Goal: Information Seeking & Learning: Learn about a topic

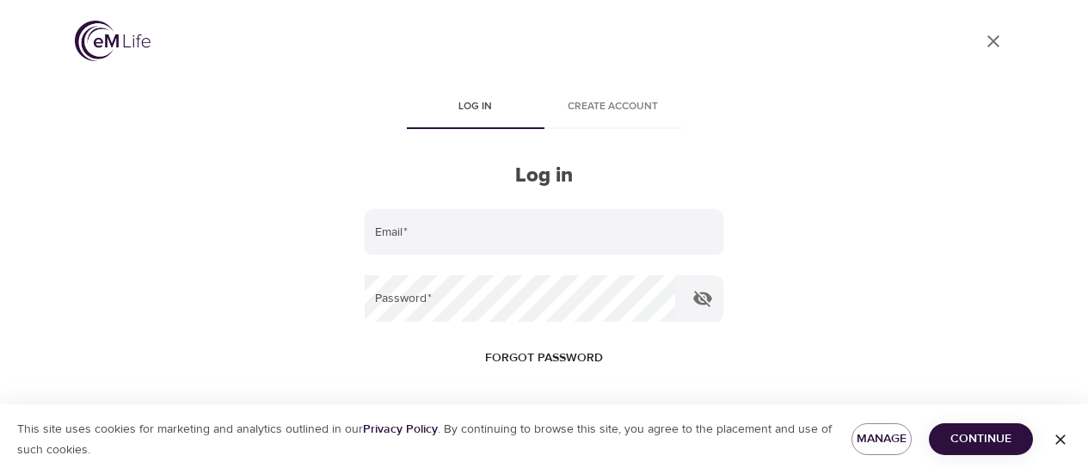
scroll to position [82, 0]
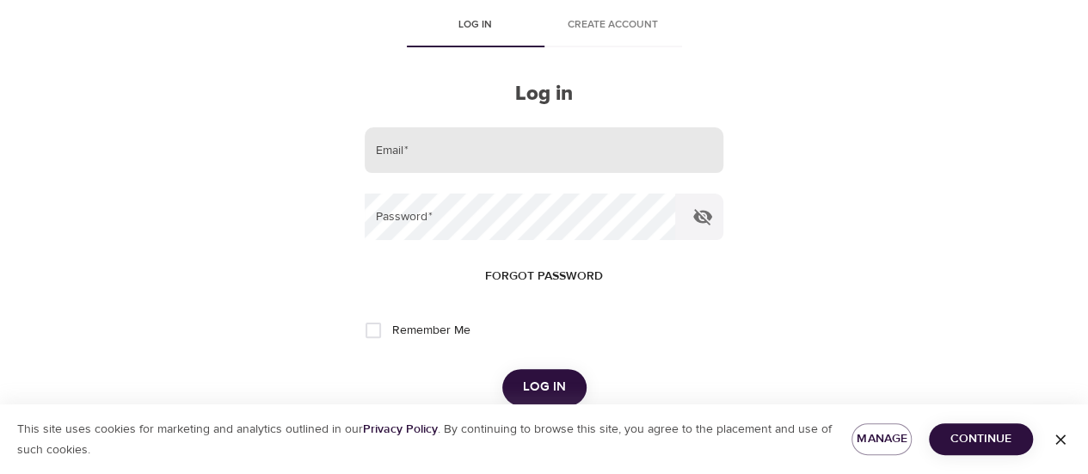
click at [594, 146] on input "email" at bounding box center [544, 150] width 358 height 46
type input "[PERSON_NAME][EMAIL_ADDRESS][DOMAIN_NAME]"
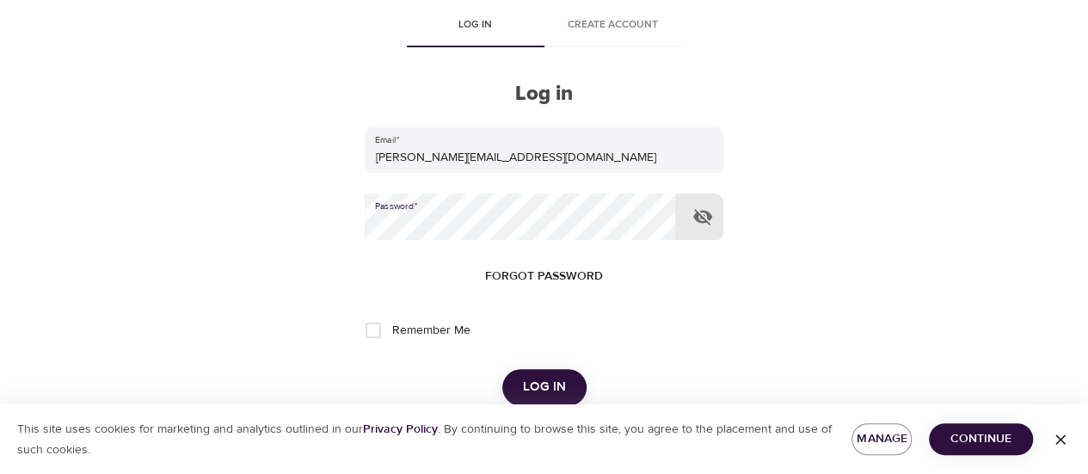
click at [502, 369] on button "Log in" at bounding box center [544, 387] width 84 height 36
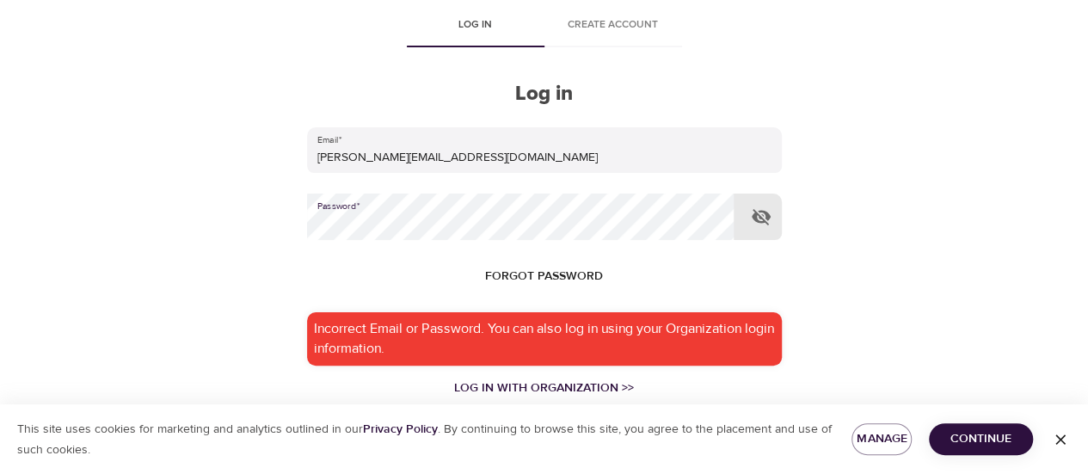
click at [64, 144] on div "User Profile Log in Create account Log in Email   * x.liu@banklife.com Password…" at bounding box center [544, 155] width 980 height 474
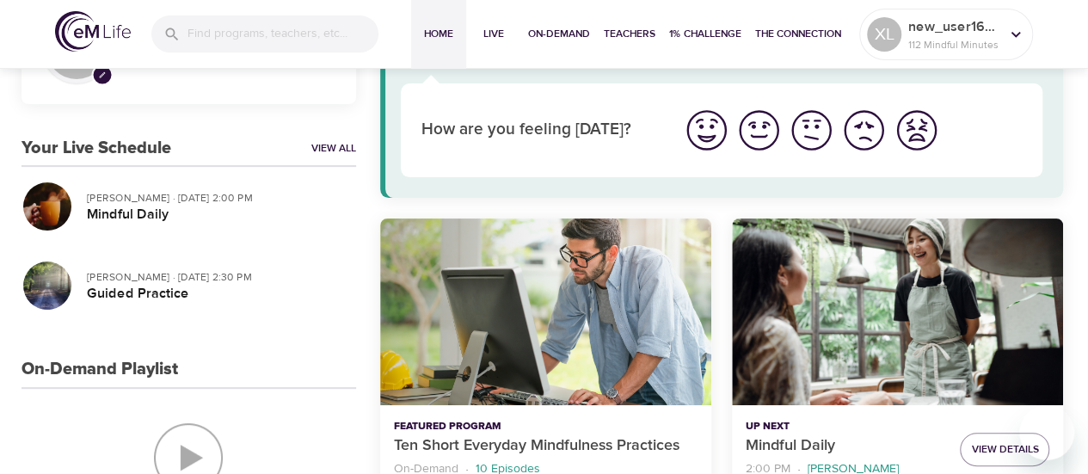
scroll to position [86, 0]
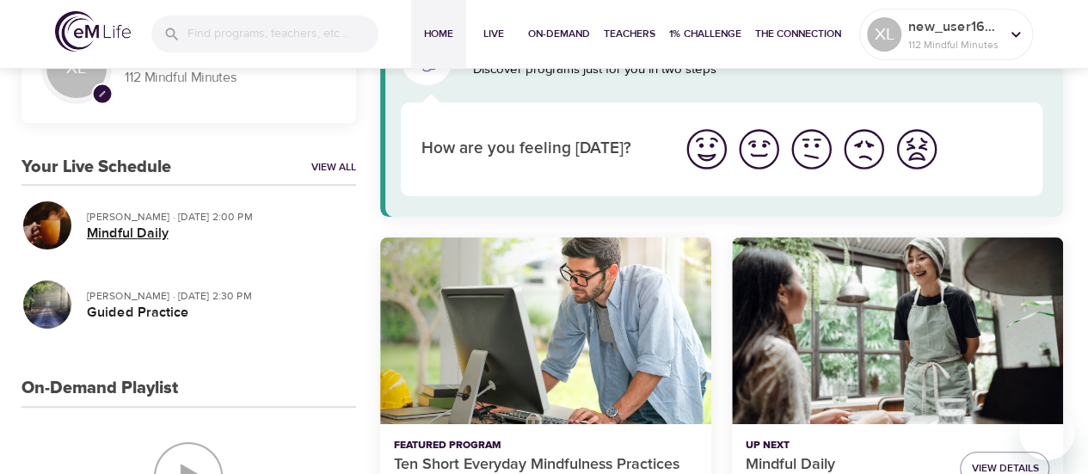
click at [226, 230] on h5 "Mindful Daily" at bounding box center [214, 233] width 255 height 18
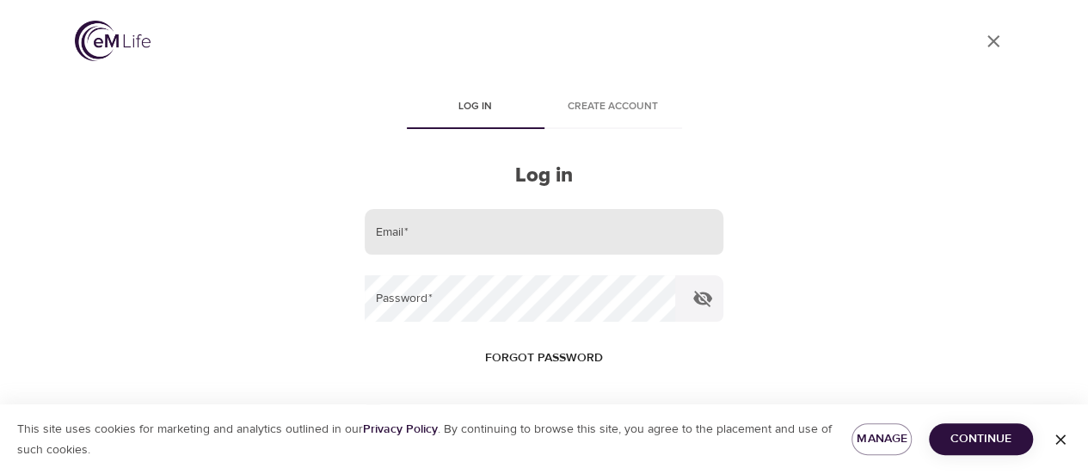
click at [433, 236] on input "email" at bounding box center [544, 232] width 358 height 46
type input "X"
type input "[PERSON_NAME][EMAIL_ADDRESS][DOMAIN_NAME]"
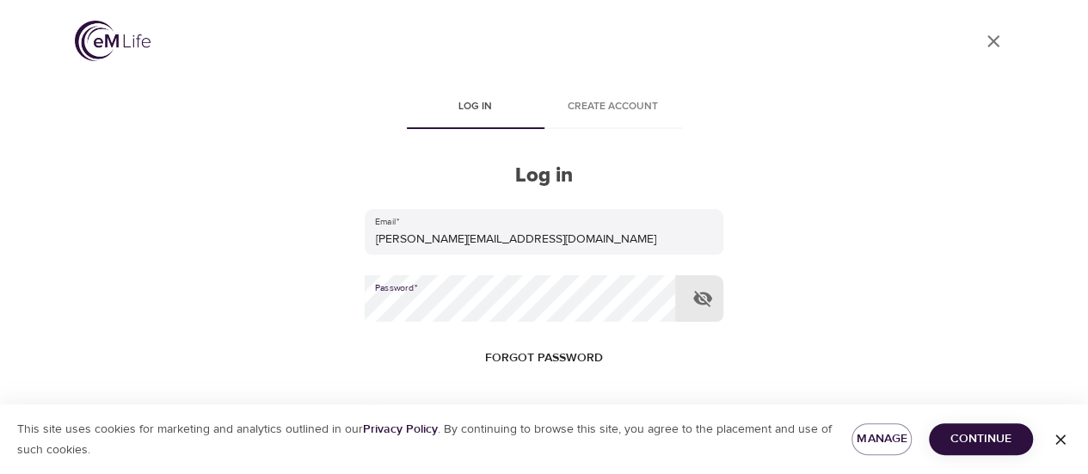
click at [502, 451] on button "Log in" at bounding box center [544, 469] width 84 height 36
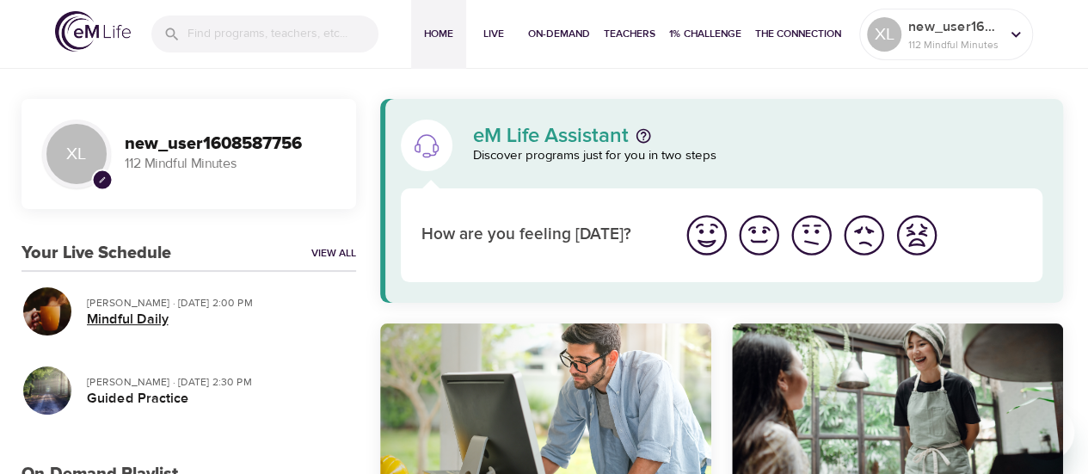
click at [139, 312] on h5 "Mindful Daily" at bounding box center [214, 319] width 255 height 18
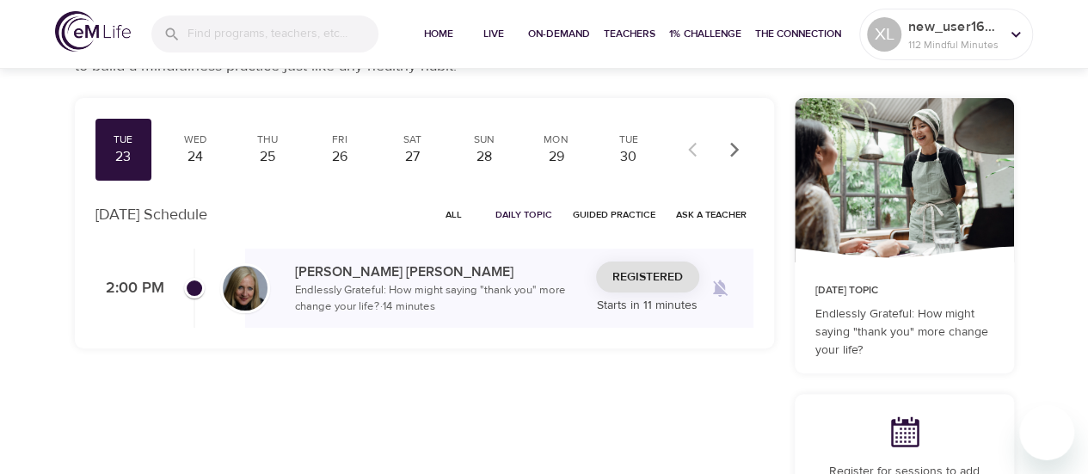
scroll to position [172, 0]
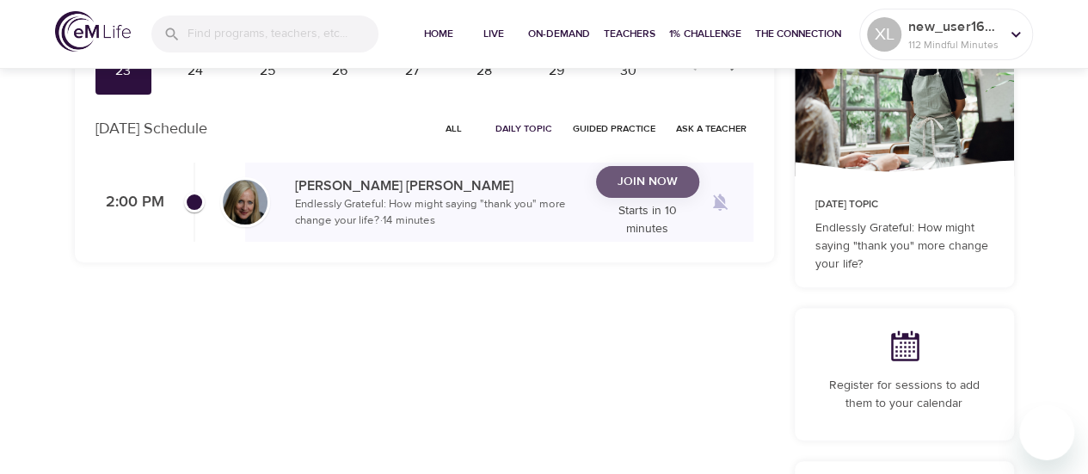
click at [660, 193] on span "Join Now" at bounding box center [647, 181] width 60 height 21
